Goal: Task Accomplishment & Management: Use online tool/utility

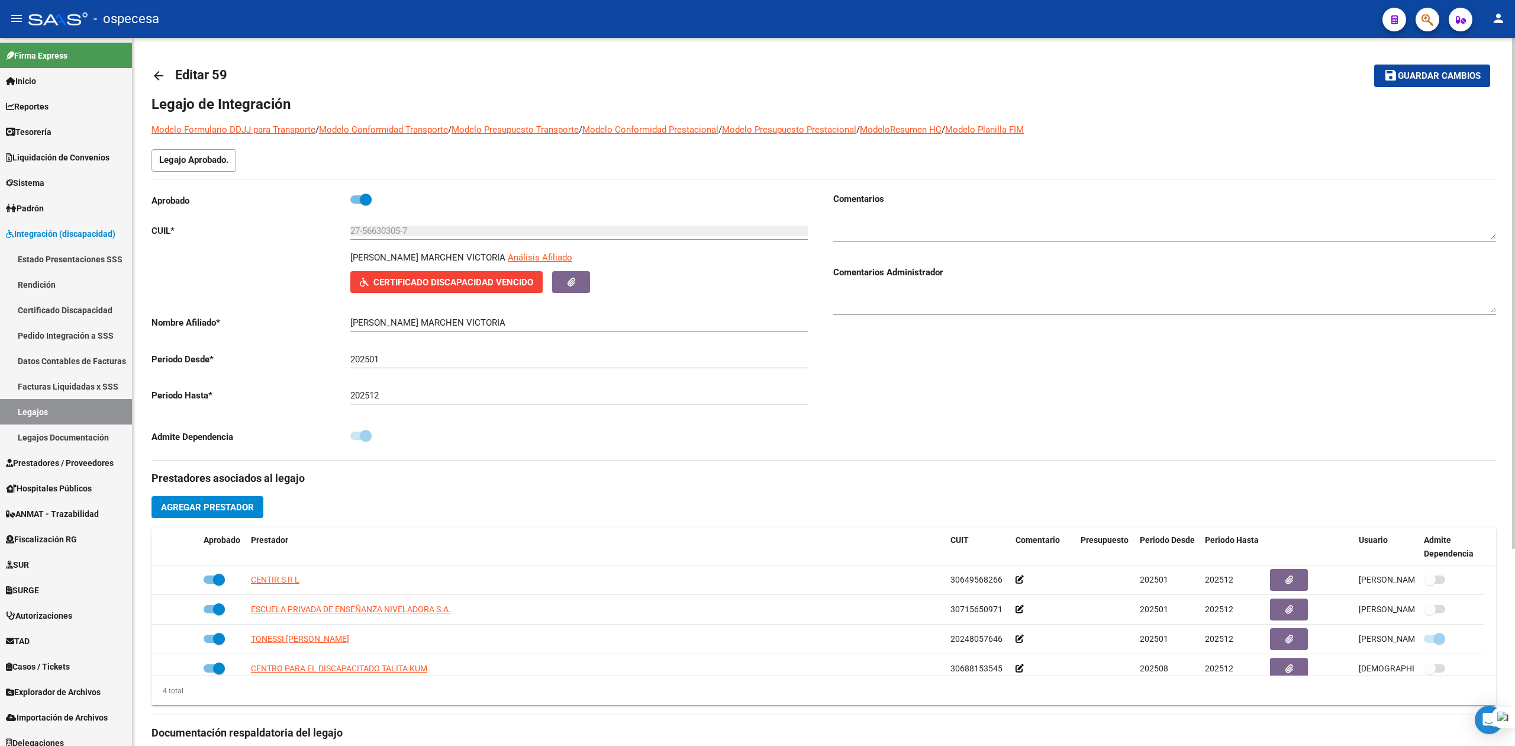
scroll to position [12, 0]
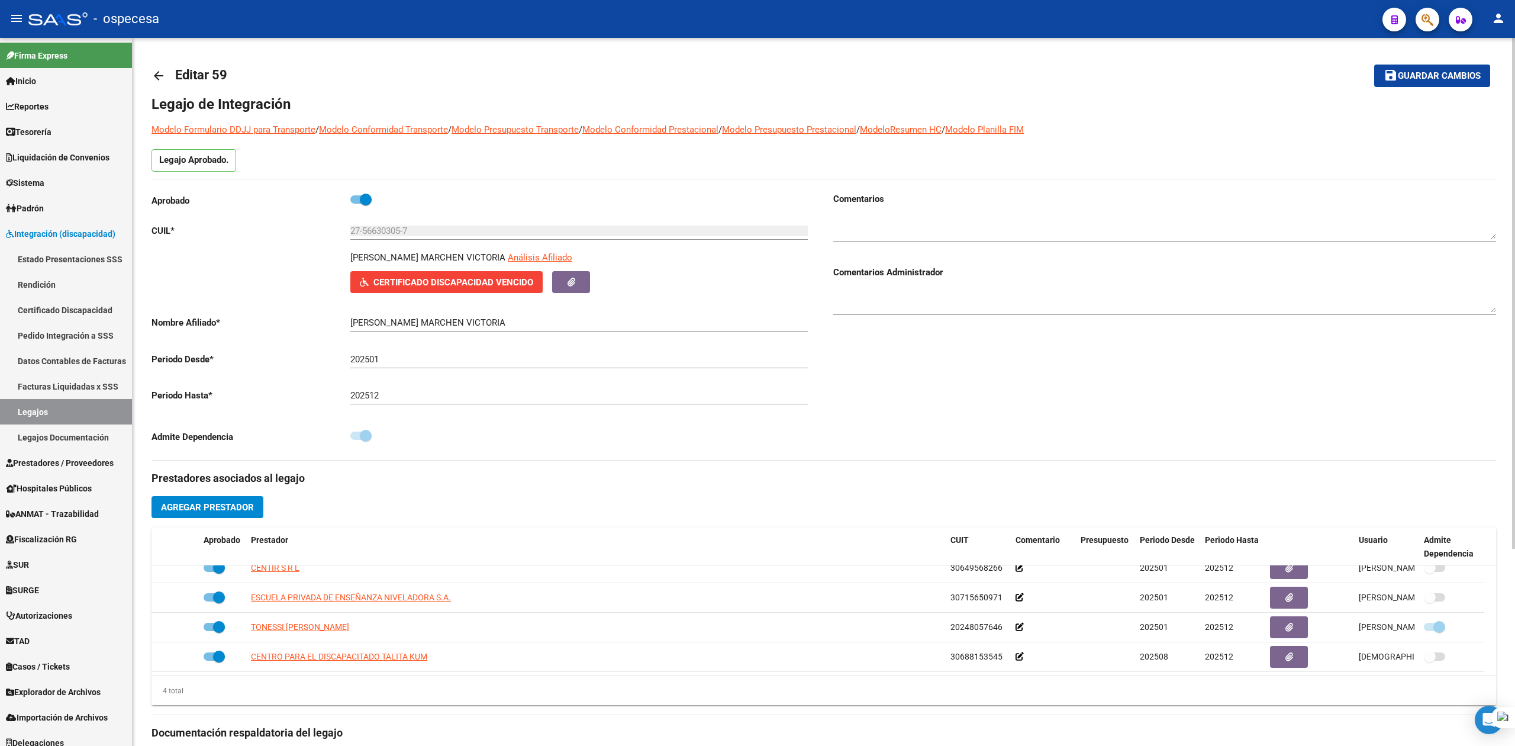
click at [157, 78] on mat-icon "arrow_back" at bounding box center [158, 76] width 14 height 14
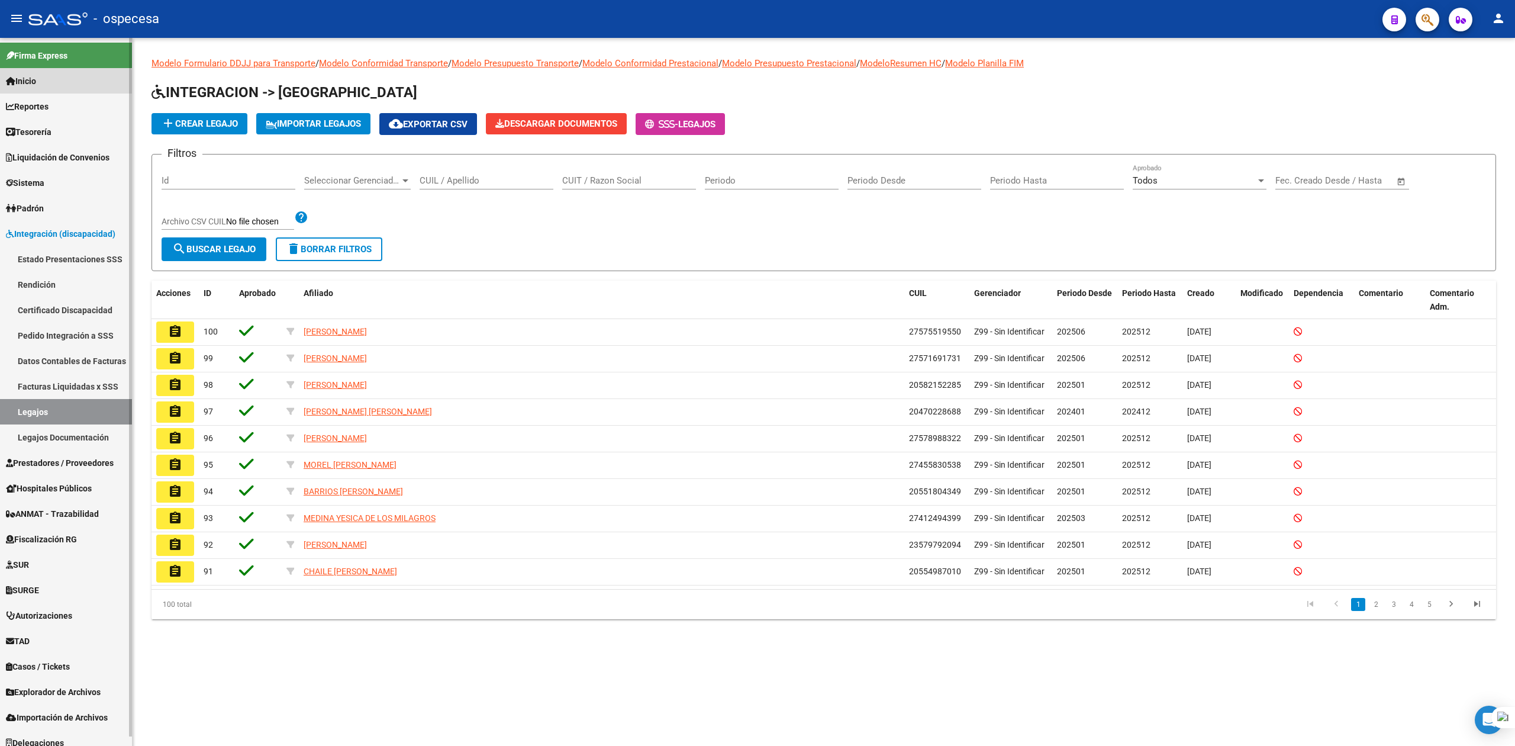
click at [49, 88] on link "Inicio" at bounding box center [66, 80] width 132 height 25
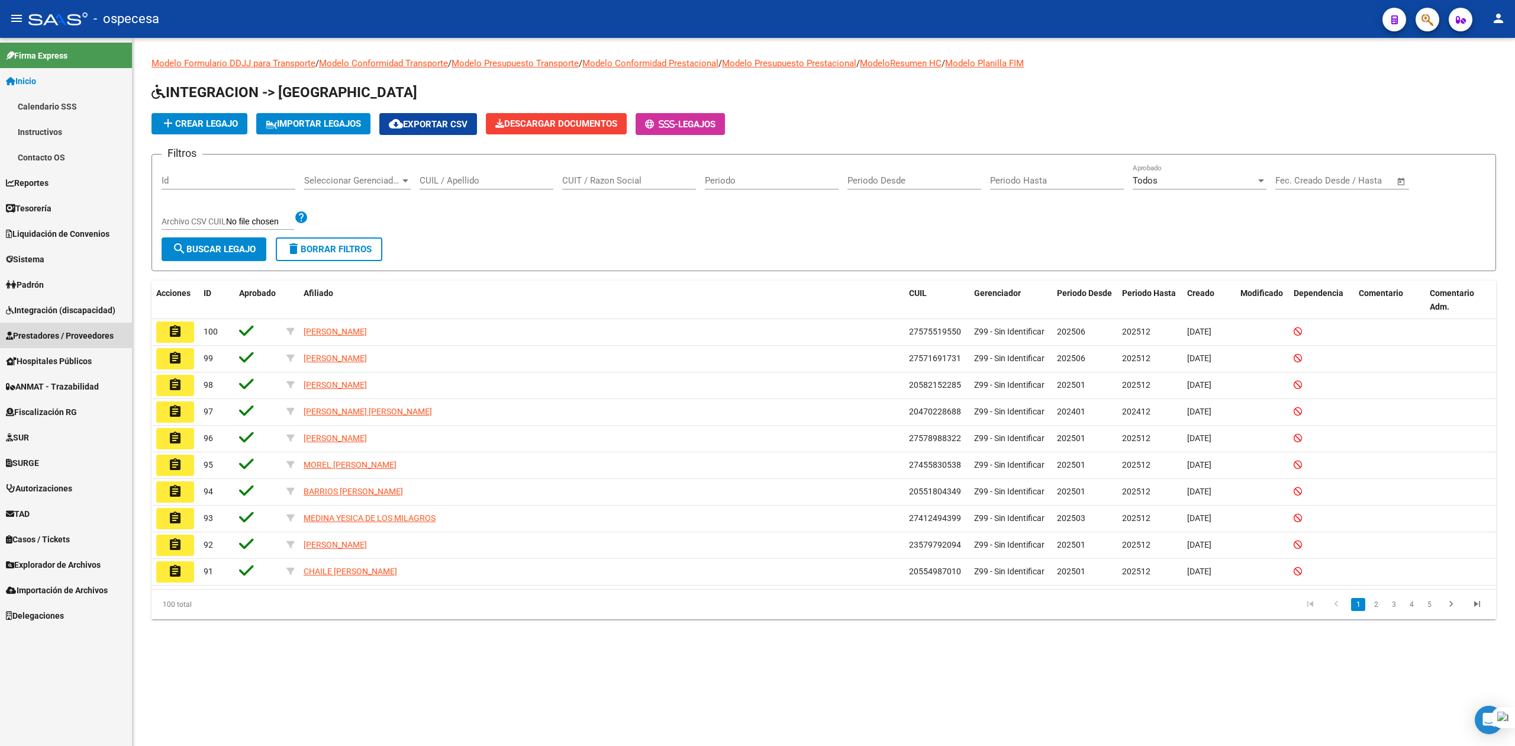
click at [34, 329] on span "Prestadores / Proveedores" at bounding box center [60, 335] width 108 height 13
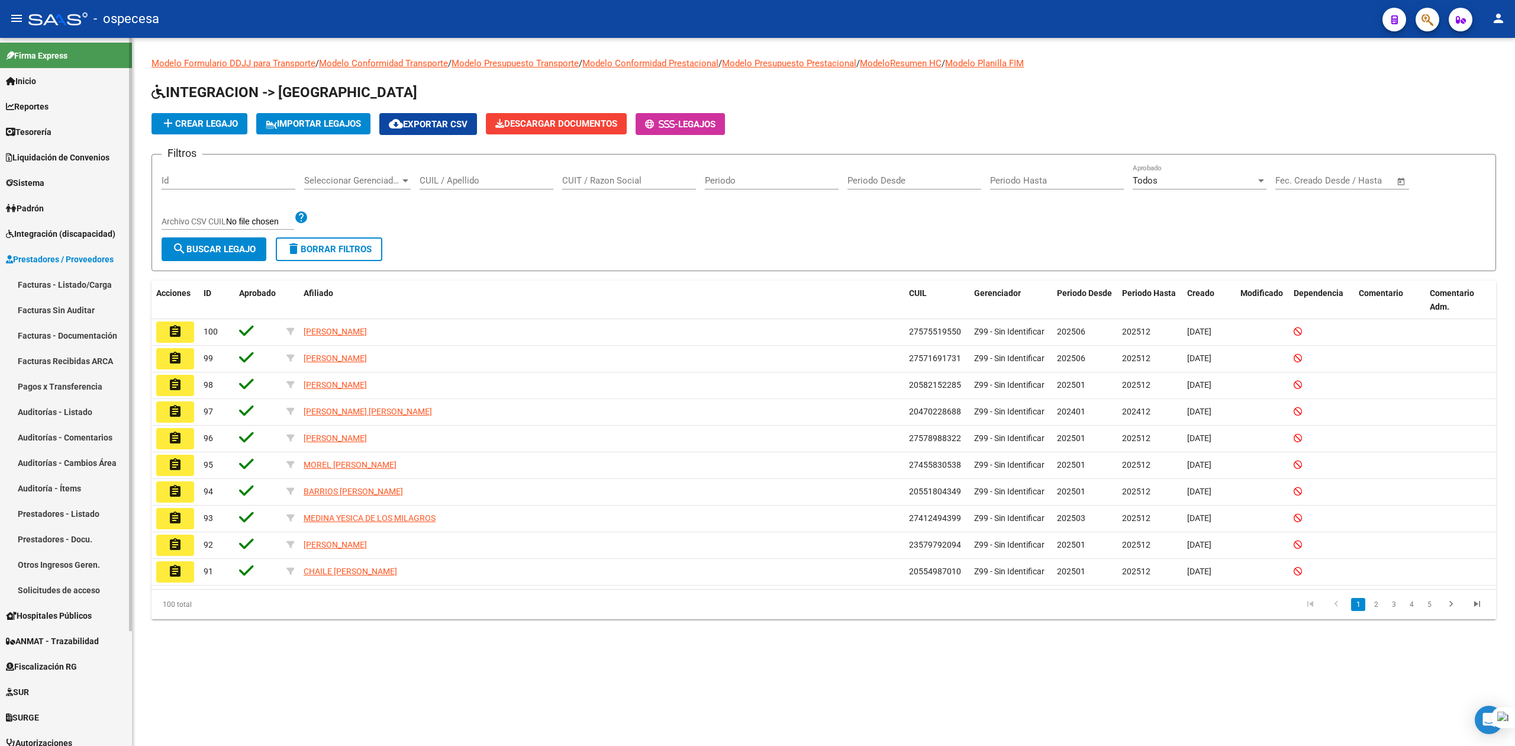
click at [41, 283] on link "Facturas - Listado/Carga" at bounding box center [66, 284] width 132 height 25
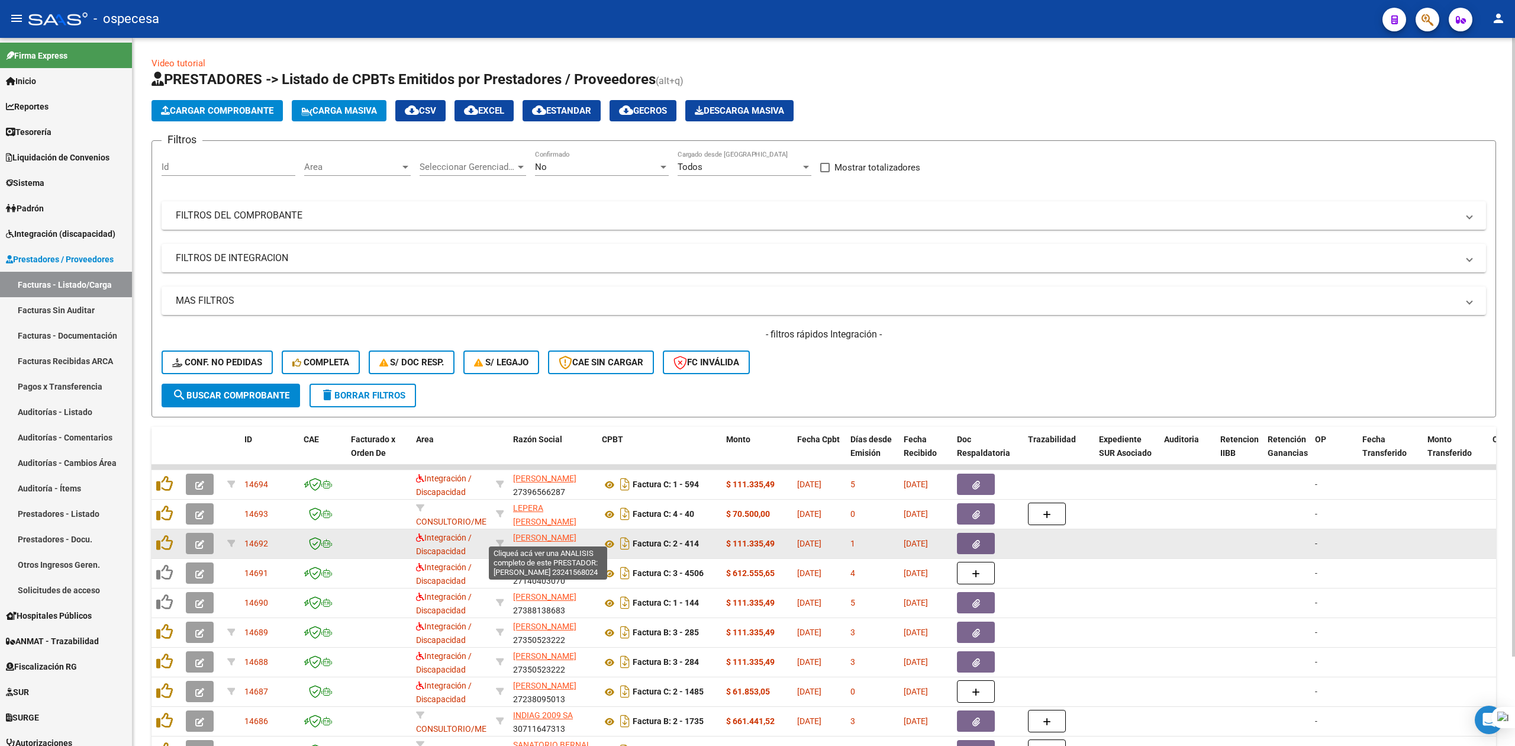
scroll to position [1, 0]
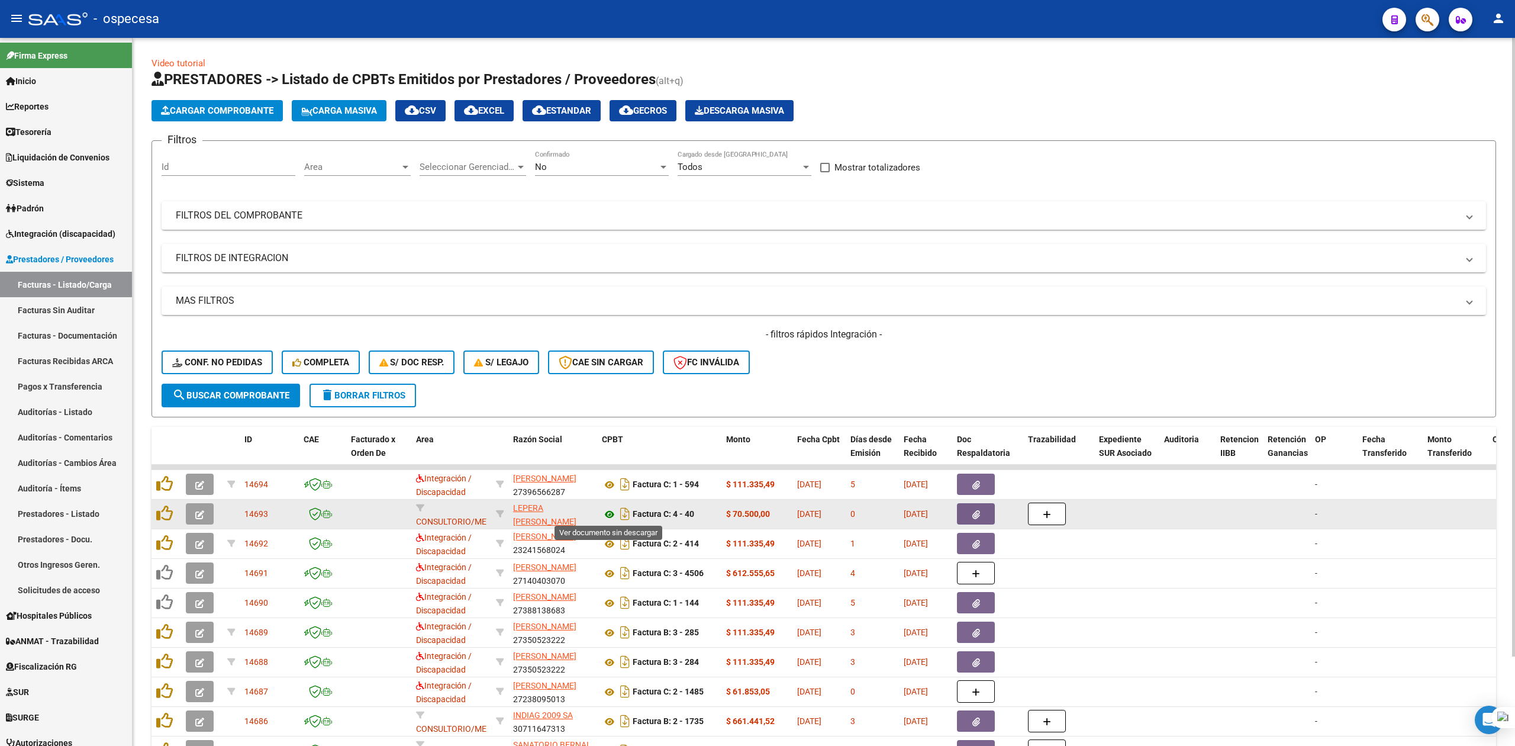
click at [611, 510] on icon at bounding box center [609, 514] width 15 height 14
click at [202, 514] on icon "button" at bounding box center [199, 514] width 9 height 9
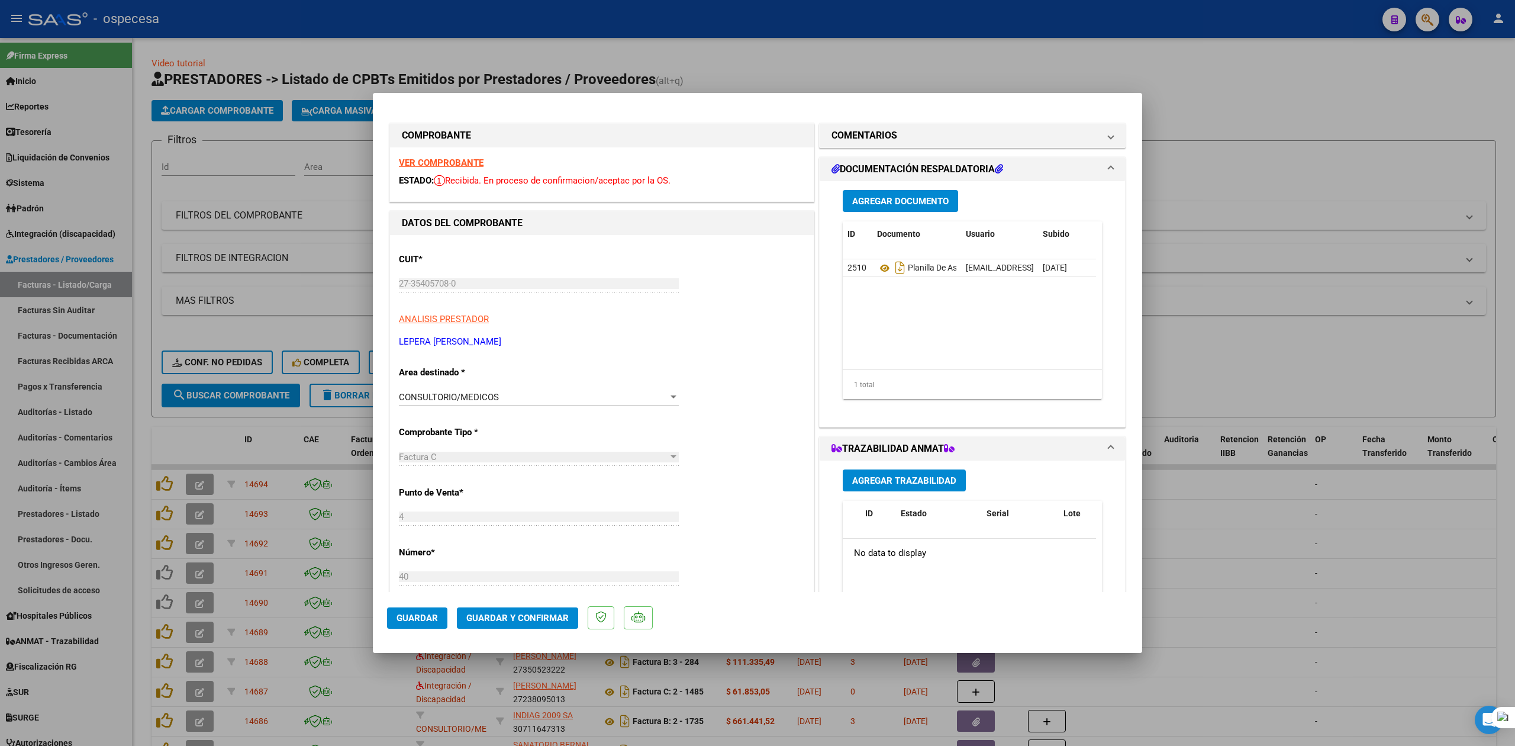
drag, startPoint x: 1246, startPoint y: 105, endPoint x: 1239, endPoint y: 102, distance: 7.2
click at [1245, 105] on div at bounding box center [757, 373] width 1515 height 746
type input "$ 0,00"
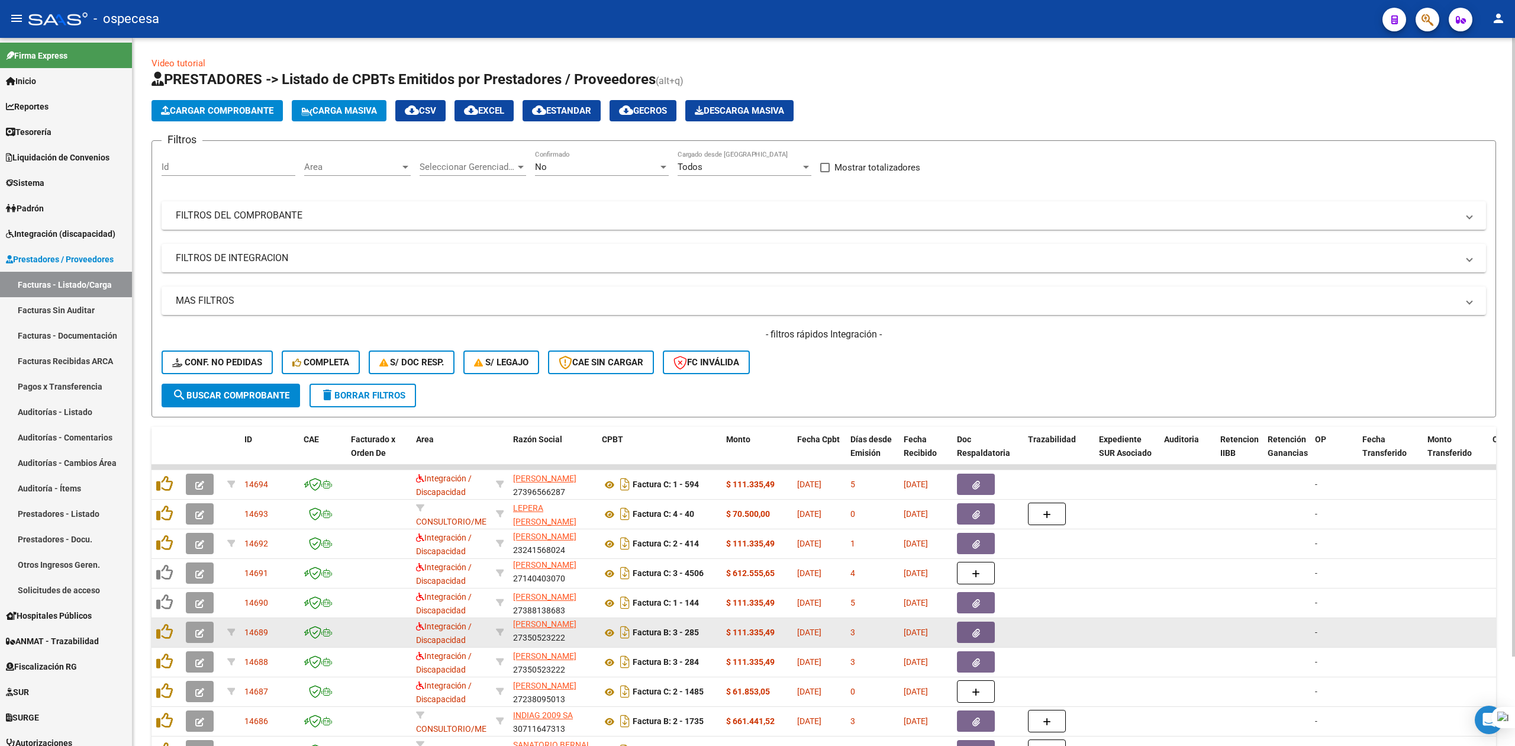
scroll to position [15, 0]
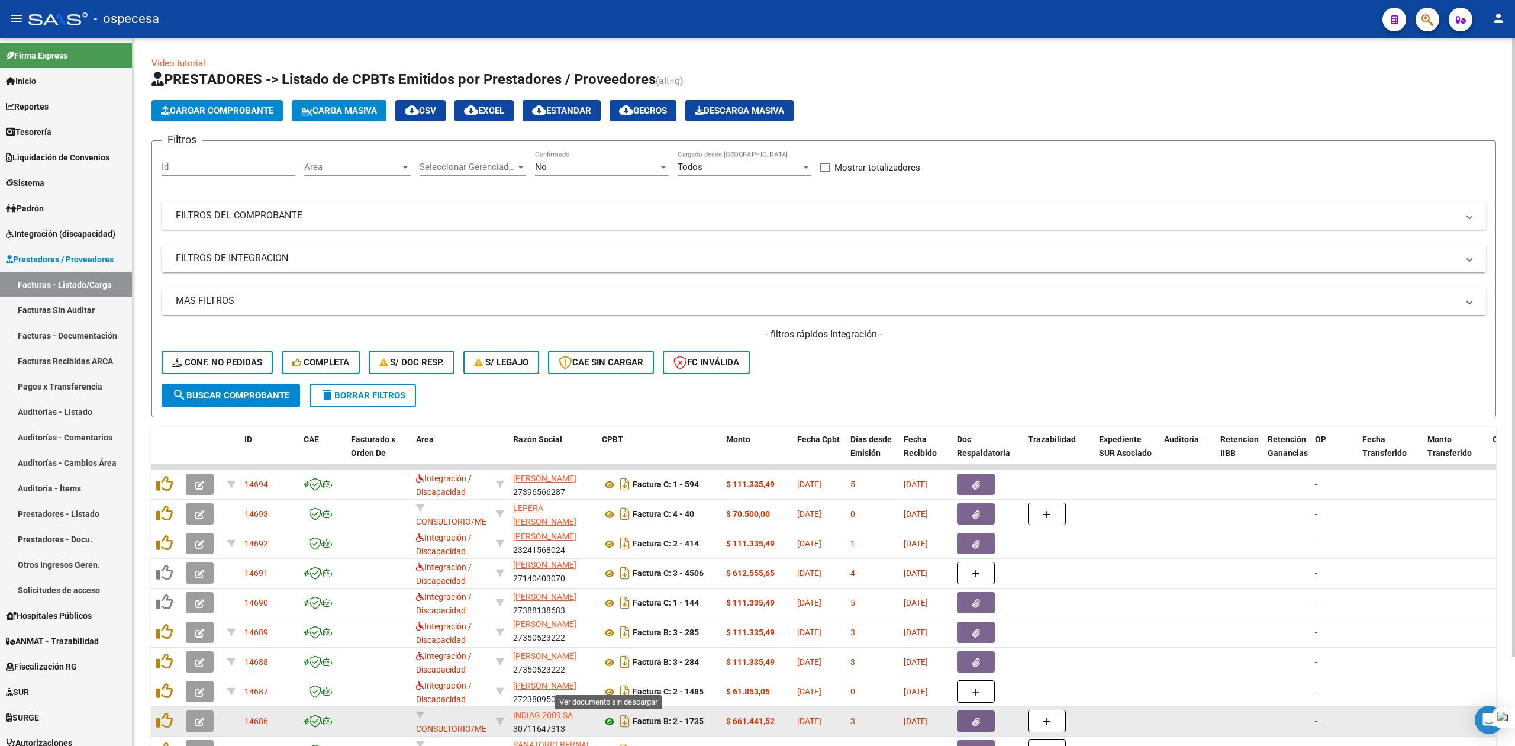
click at [607, 720] on icon at bounding box center [609, 721] width 15 height 14
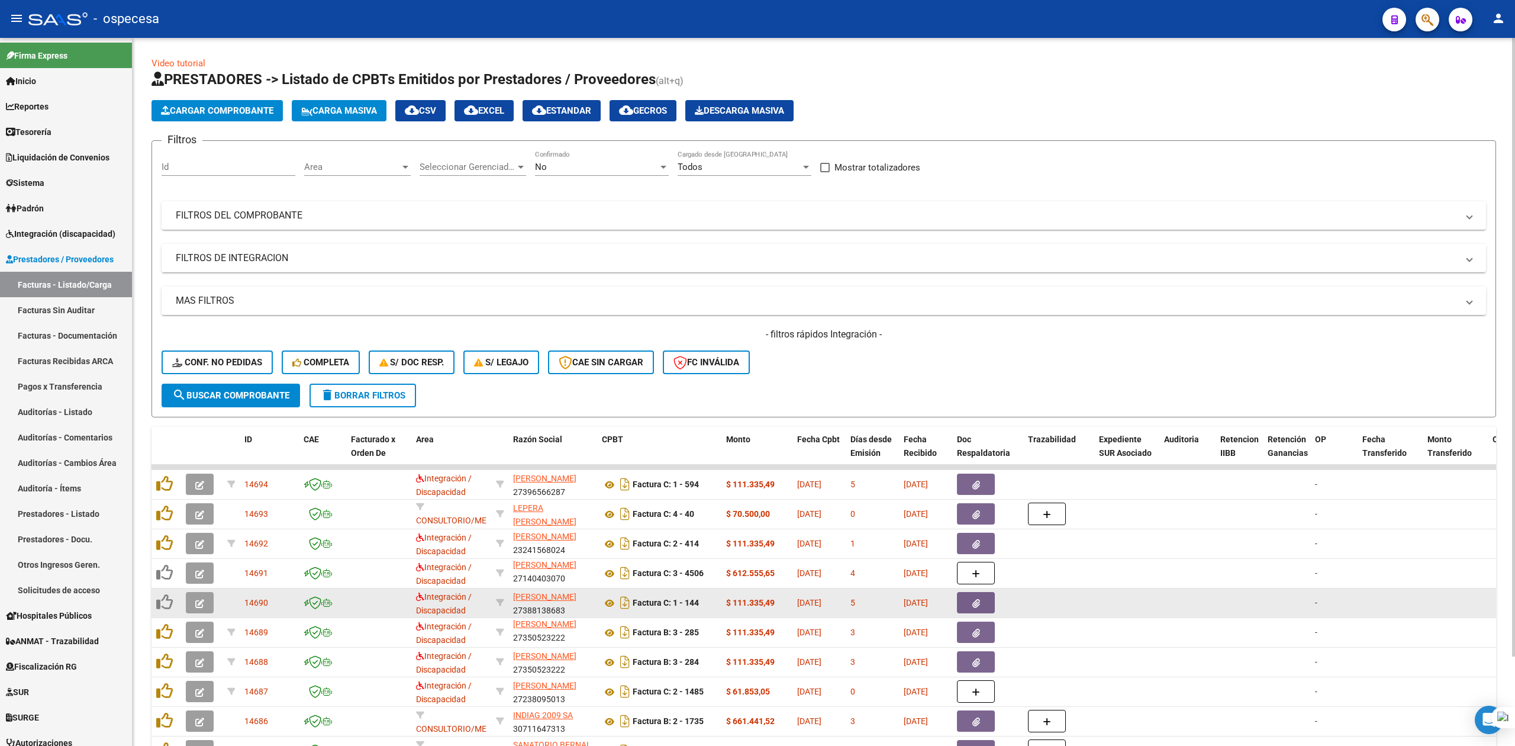
scroll to position [1, 0]
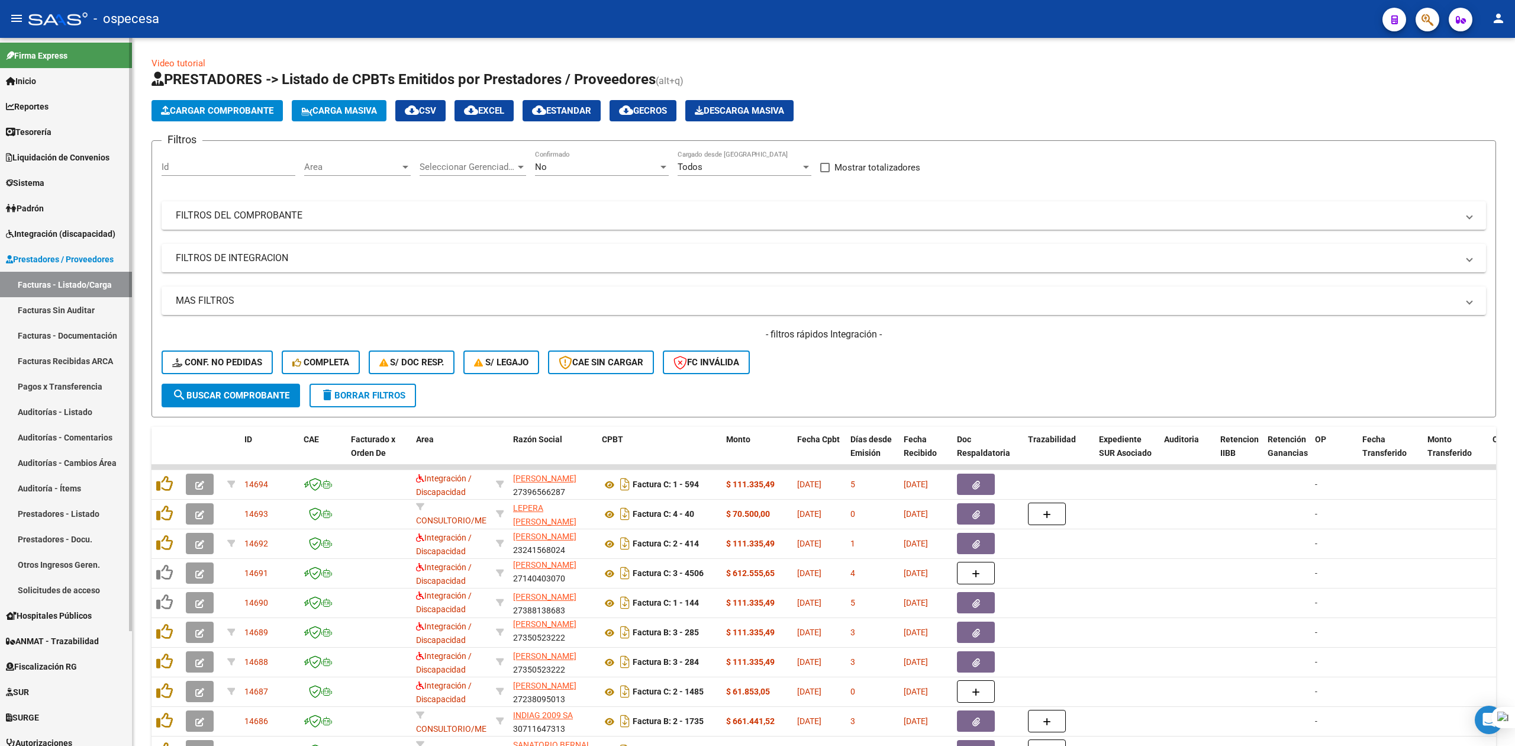
click at [33, 228] on span "Integración (discapacidad)" at bounding box center [60, 233] width 109 height 13
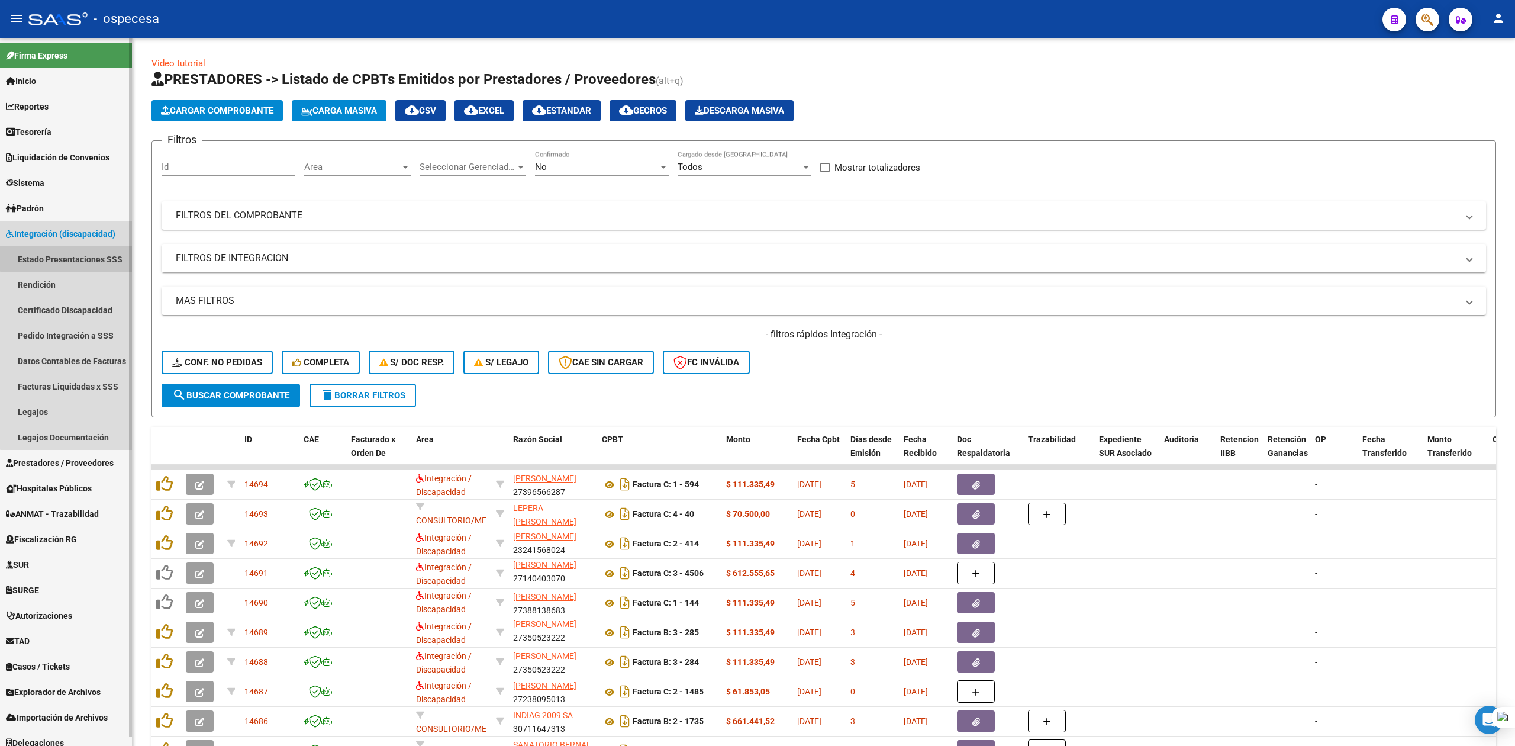
click at [89, 253] on link "Estado Presentaciones SSS" at bounding box center [66, 258] width 132 height 25
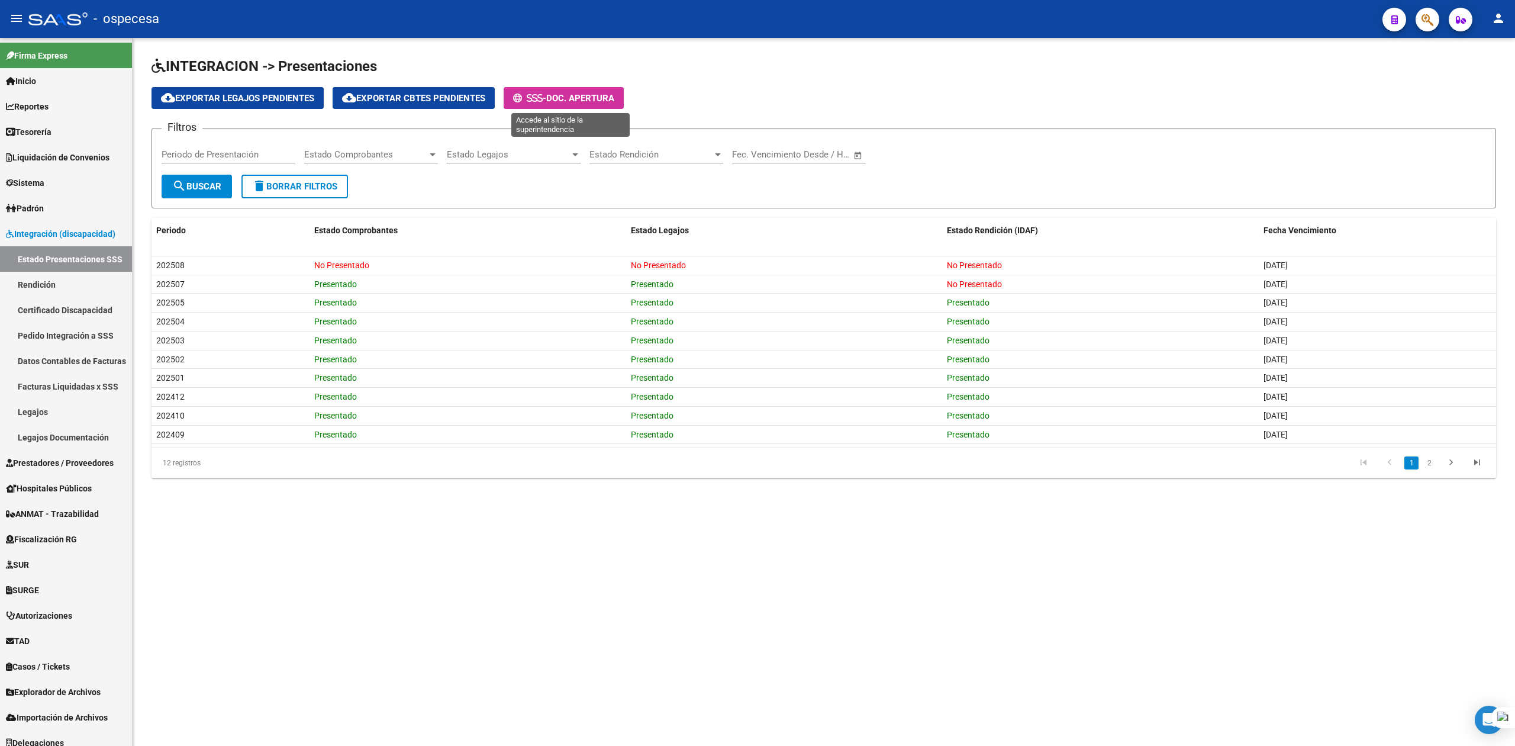
click at [556, 101] on span "Doc. Apertura" at bounding box center [580, 98] width 68 height 11
click at [31, 277] on link "Rendición" at bounding box center [66, 284] width 132 height 25
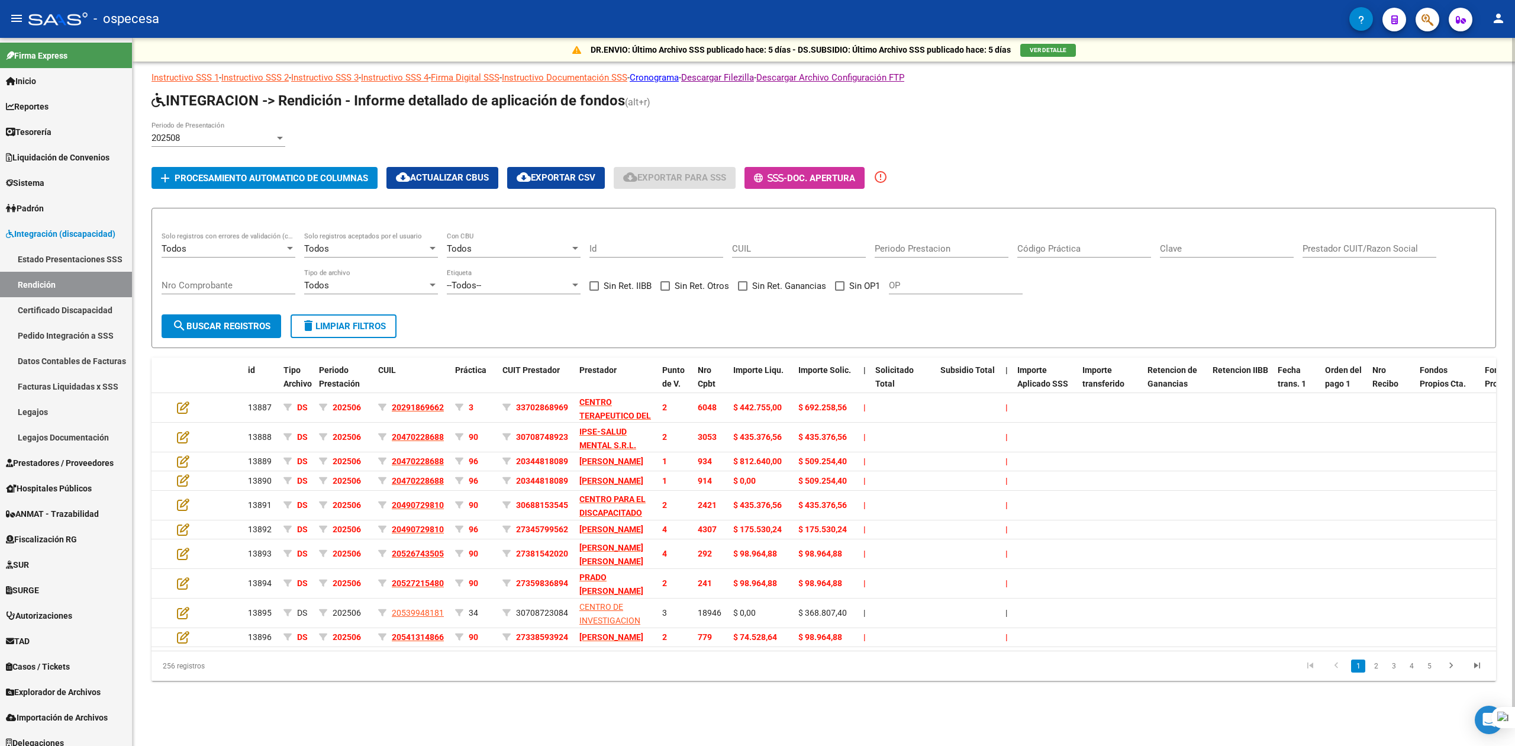
click at [547, 254] on div "Todos" at bounding box center [508, 248] width 123 height 11
click at [547, 254] on span "Todos" at bounding box center [514, 249] width 134 height 27
click at [1014, 128] on div "202508 Periodo de Presentación" at bounding box center [595, 139] width 888 height 37
click at [244, 133] on div "202508" at bounding box center [212, 138] width 123 height 11
click at [233, 156] on span "202507" at bounding box center [218, 165] width 134 height 27
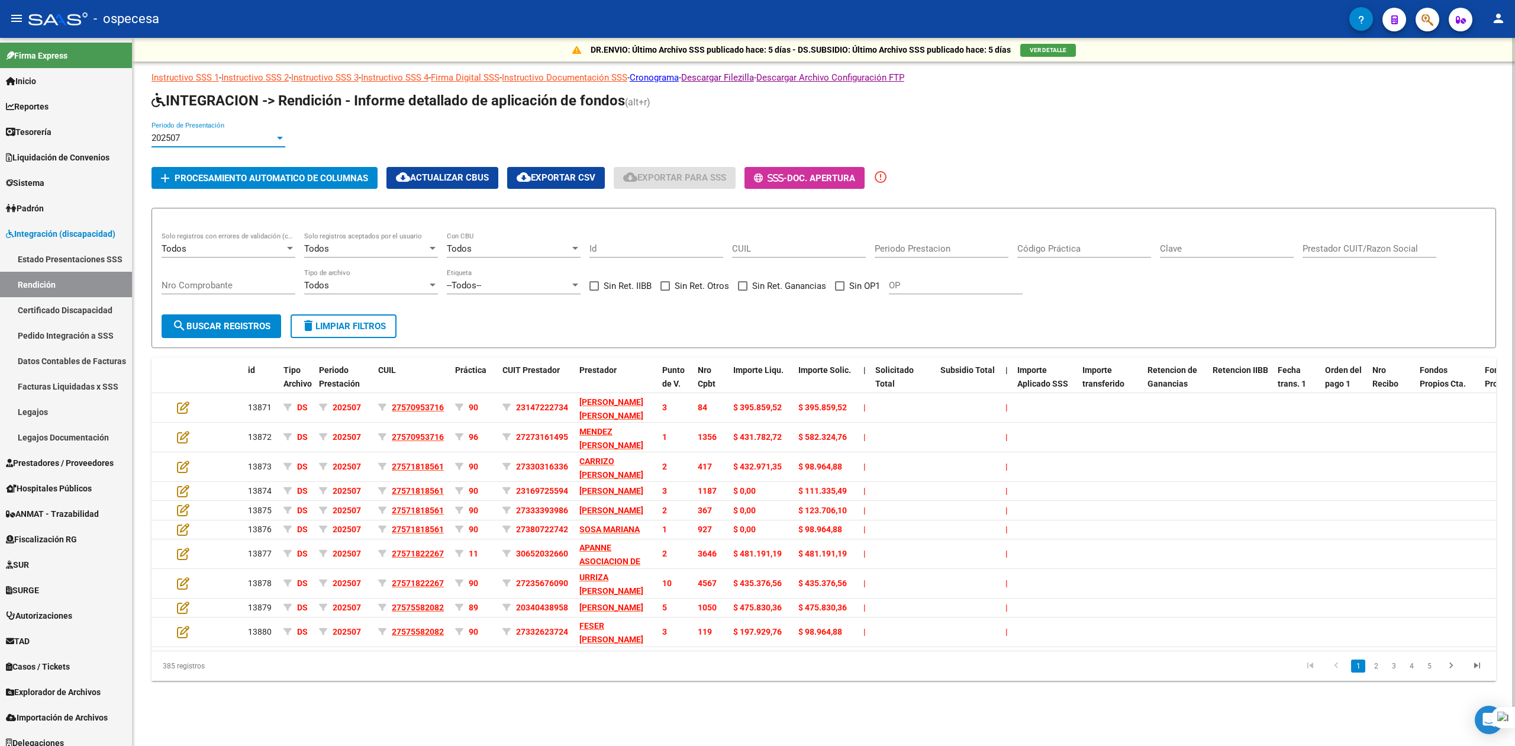
click at [315, 173] on span "Procesamiento automatico de columnas" at bounding box center [272, 178] width 194 height 11
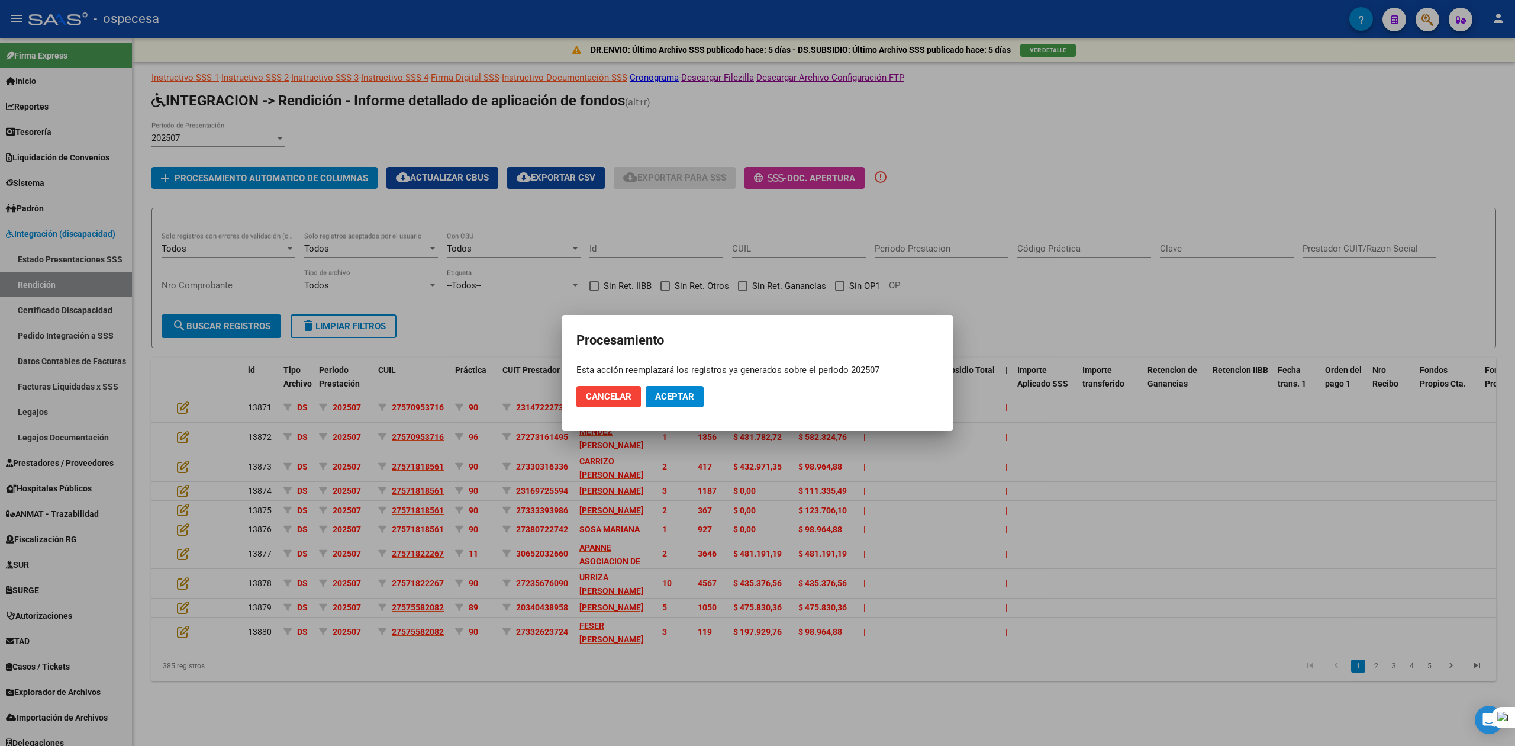
click at [710, 410] on mat-dialog-actions "Cancelar Aceptar" at bounding box center [757, 396] width 362 height 40
click at [681, 394] on span "Aceptar" at bounding box center [674, 396] width 39 height 11
